Goal: Information Seeking & Learning: Learn about a topic

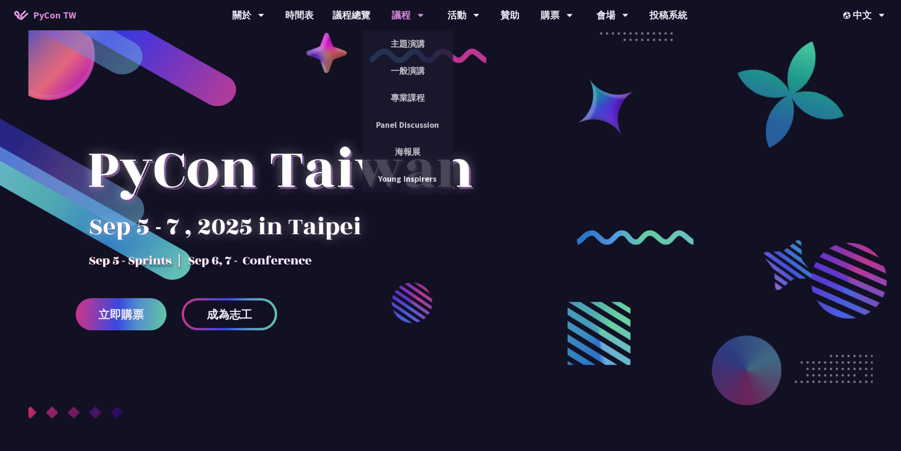
click at [399, 14] on div "議程" at bounding box center [408, 15] width 32 height 30
click at [415, 39] on link "主題演講" at bounding box center [407, 44] width 91 height 22
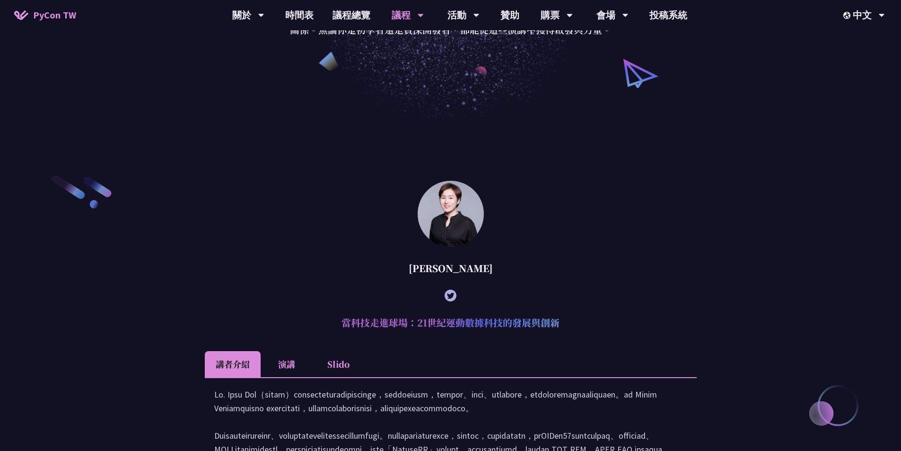
scroll to position [284, 0]
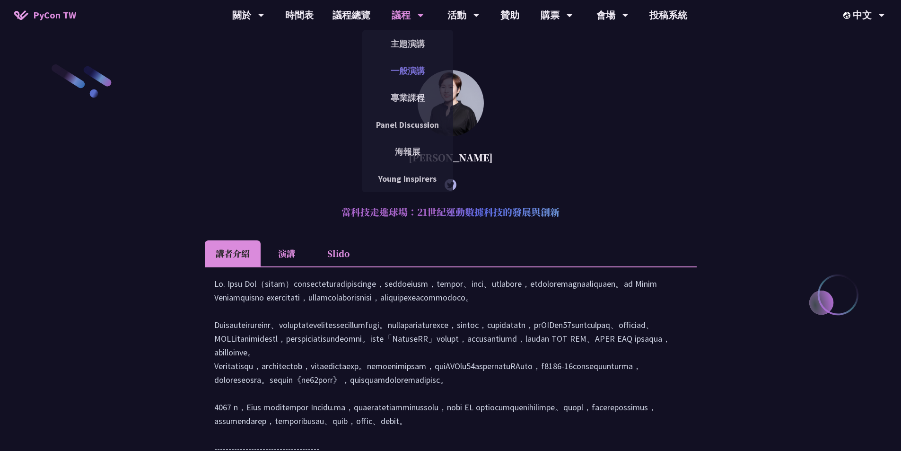
click at [401, 69] on link "一般演講" at bounding box center [407, 71] width 91 height 22
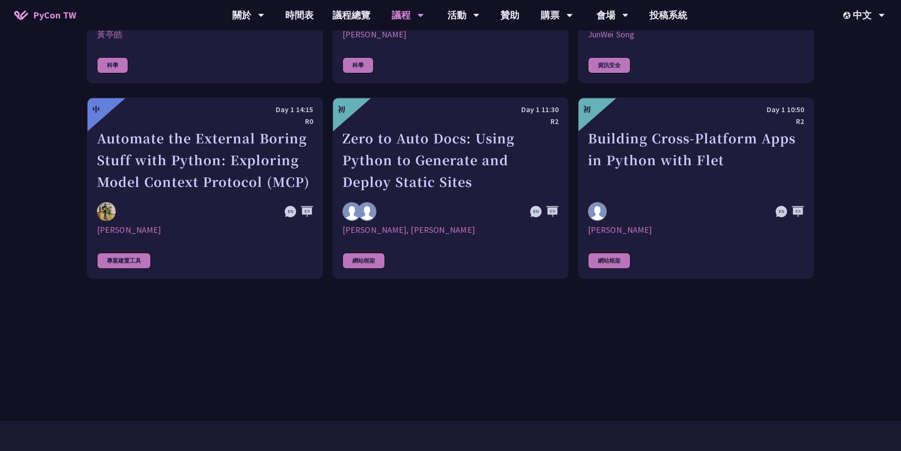
scroll to position [2602, 0]
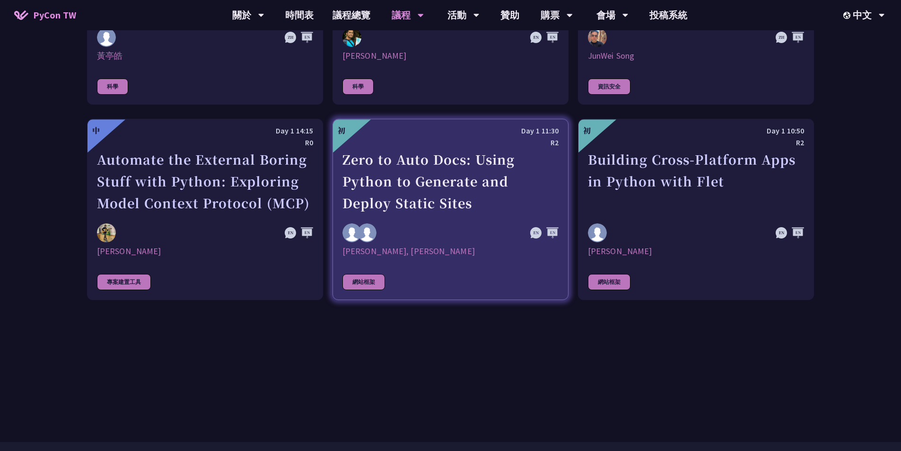
click at [488, 172] on div "Zero to Auto Docs: Using Python to Generate and Deploy Static Sites" at bounding box center [451, 181] width 216 height 65
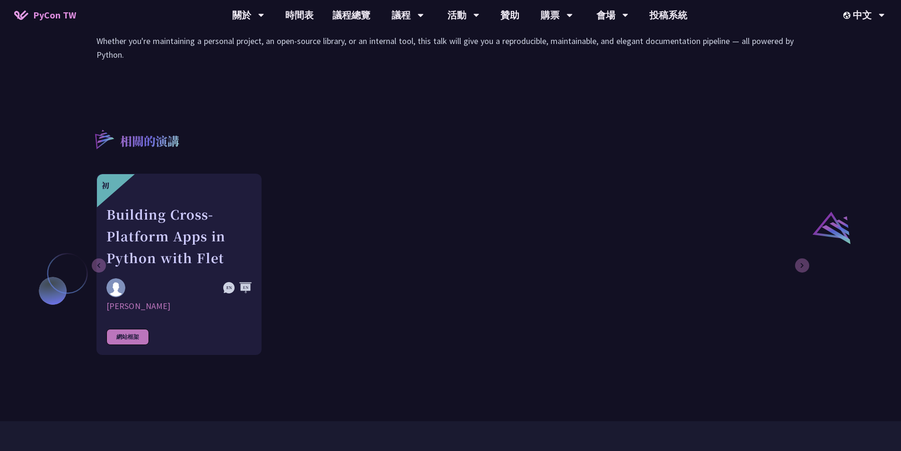
scroll to position [615, 0]
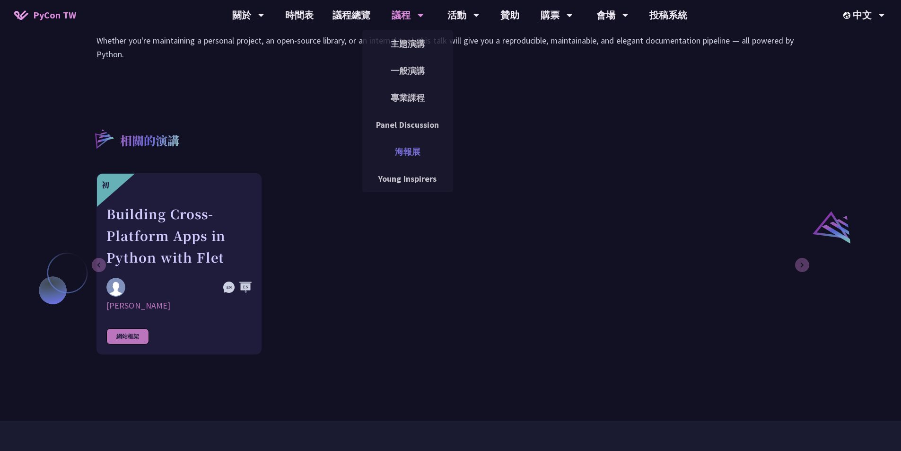
click at [410, 155] on link "海報展" at bounding box center [407, 152] width 91 height 22
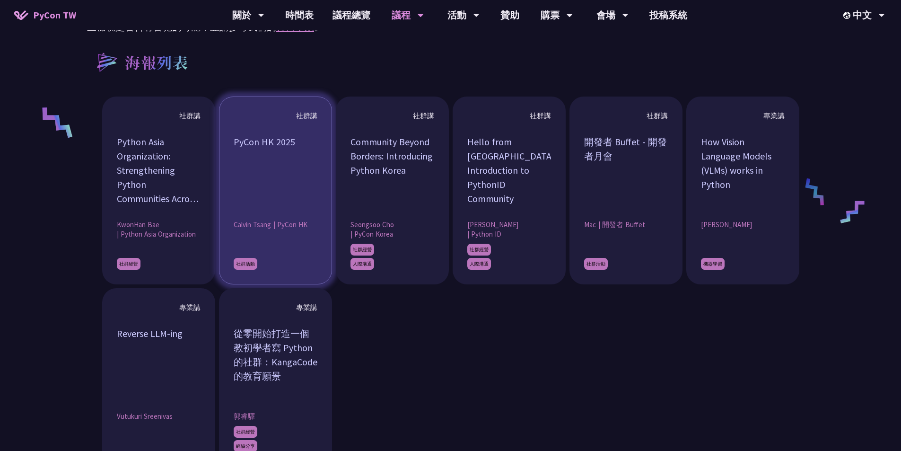
scroll to position [757, 0]
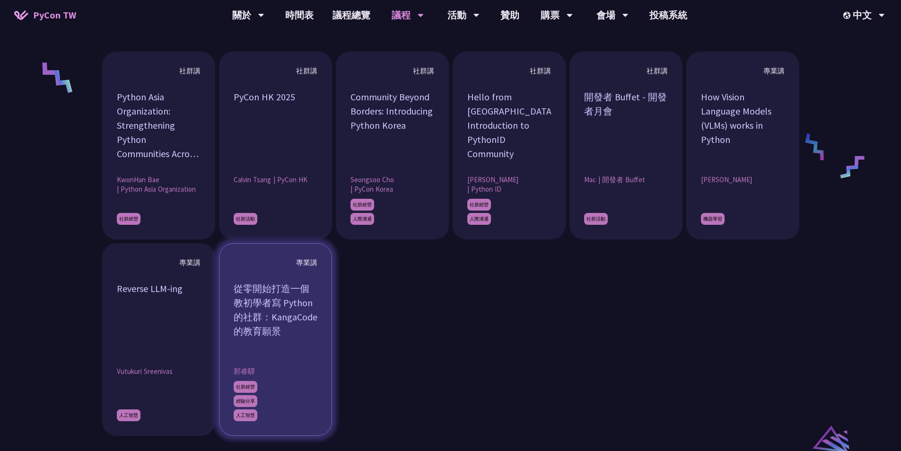
click at [287, 292] on div "從零開始打造一個教初學者寫 Python 的社群：KangaCode 的教育願景" at bounding box center [276, 316] width 84 height 71
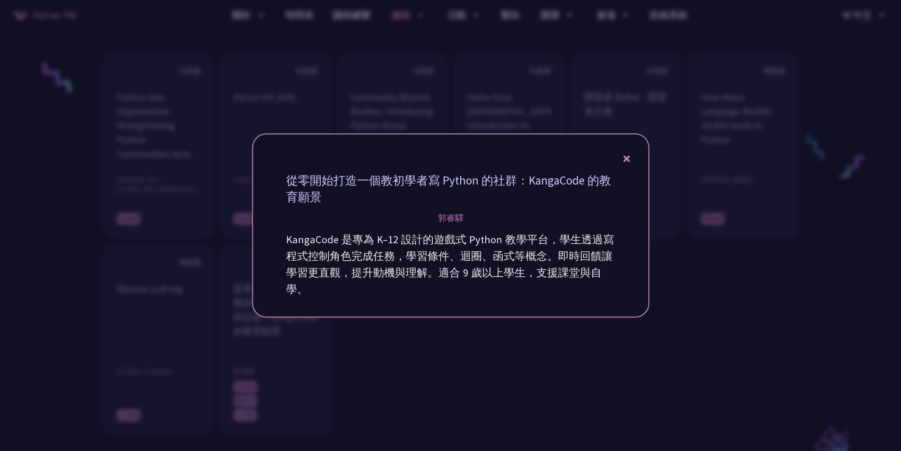
click at [626, 157] on icon at bounding box center [627, 159] width 7 height 12
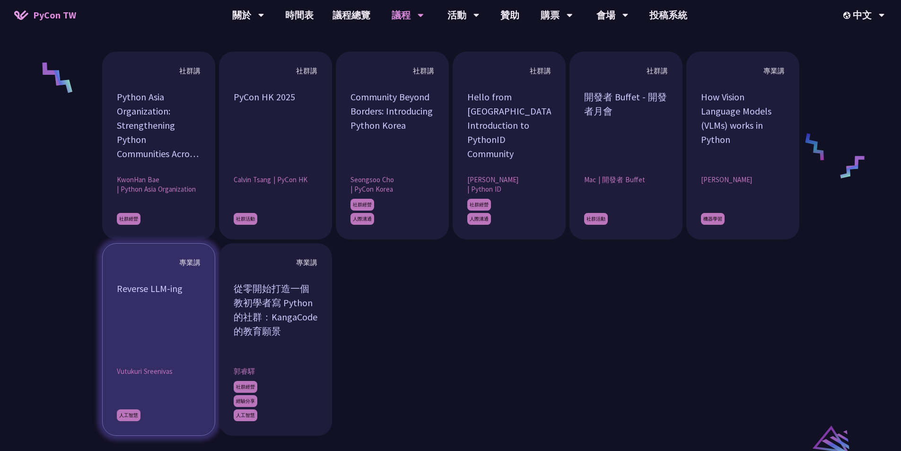
click at [162, 312] on div "Reverse LLM-ing" at bounding box center [159, 316] width 84 height 71
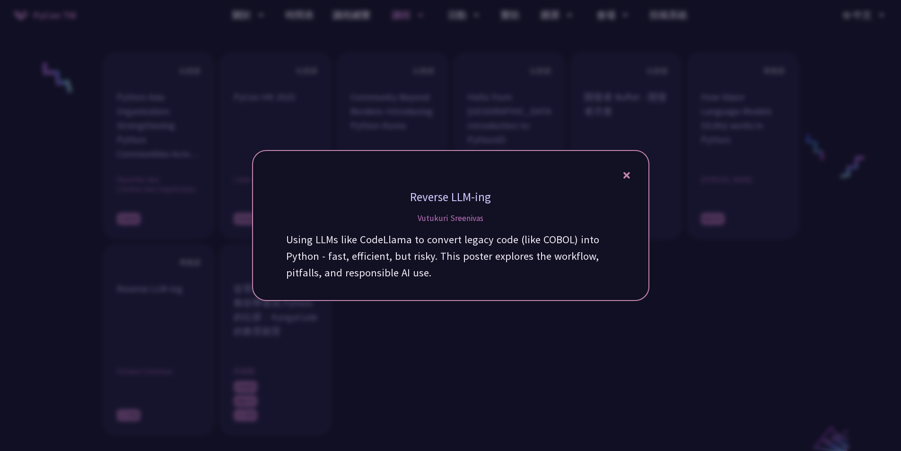
click at [631, 175] on div "Reverse LLM-ing [PERSON_NAME] Using LLMs like CodeLlama to convert legacy code …" at bounding box center [450, 225] width 397 height 151
click at [618, 174] on div "Reverse LLM-ing [PERSON_NAME] Using LLMs like CodeLlama to convert legacy code …" at bounding box center [450, 225] width 397 height 151
click at [625, 172] on icon at bounding box center [627, 175] width 7 height 12
